Goal: Obtain resource: Download file/media

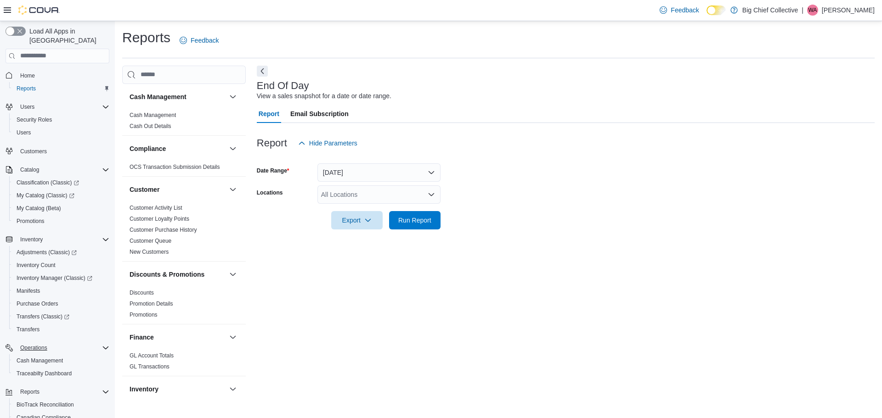
scroll to position [81, 0]
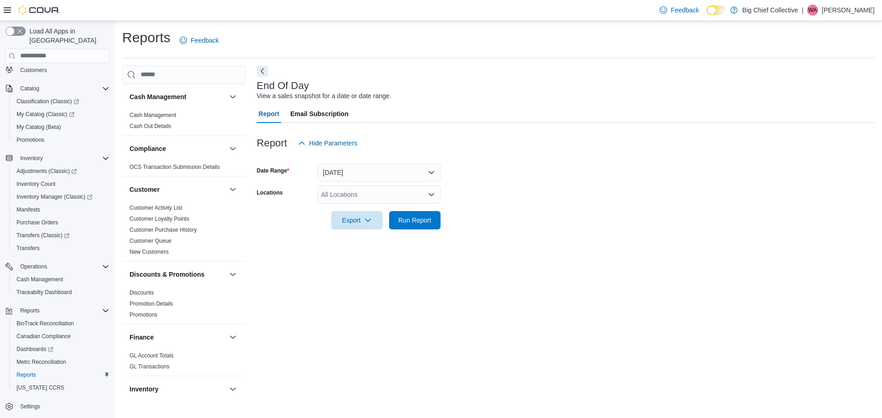
click at [430, 193] on icon "Open list of options" at bounding box center [431, 194] width 7 height 7
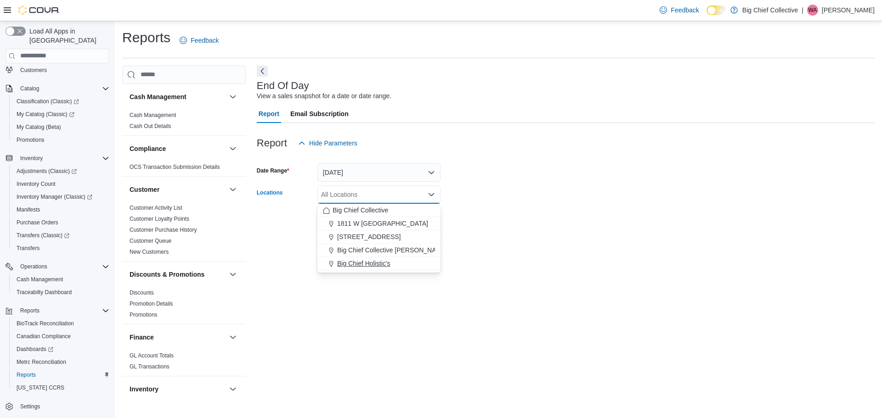
click at [357, 265] on span "Big Chief Holistic's" at bounding box center [363, 263] width 53 height 9
click at [503, 240] on div at bounding box center [566, 235] width 618 height 11
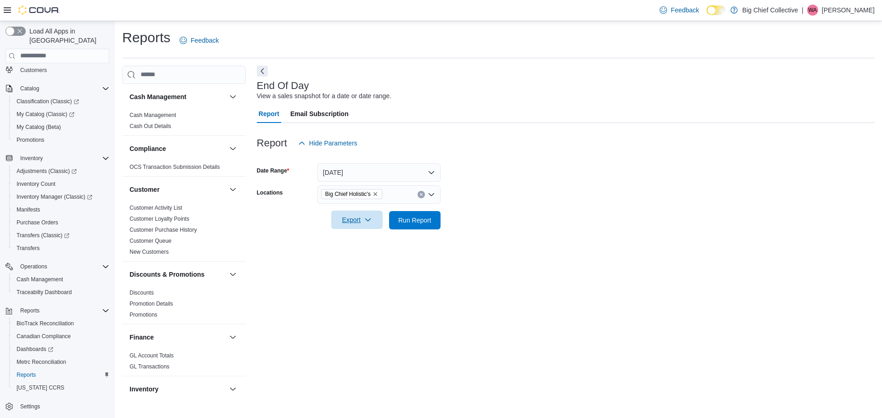
click at [360, 220] on span "Export" at bounding box center [357, 220] width 40 height 18
click at [348, 259] on span "Export to Pdf" at bounding box center [358, 256] width 41 height 7
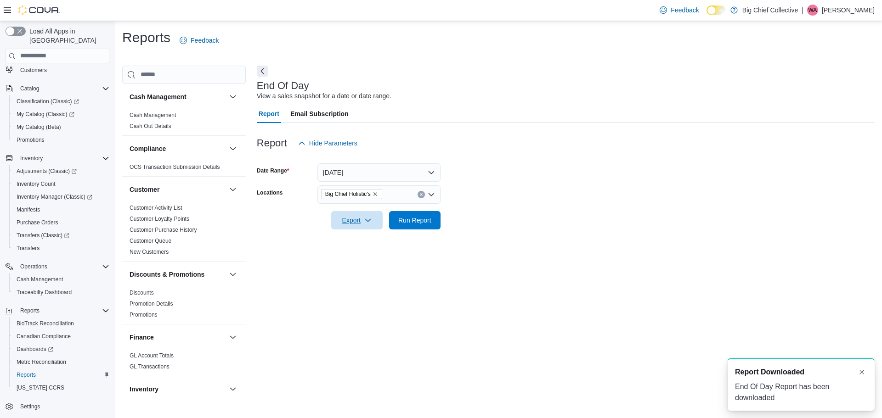
scroll to position [0, 0]
